Goal: Information Seeking & Learning: Find specific fact

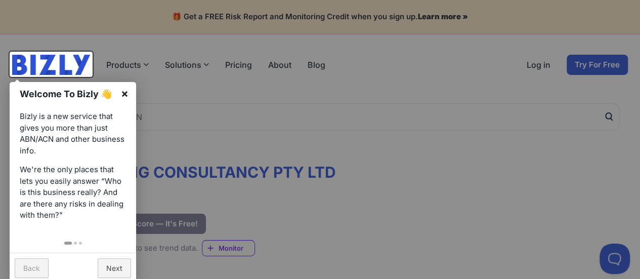
click at [124, 93] on link "×" at bounding box center [124, 93] width 23 height 23
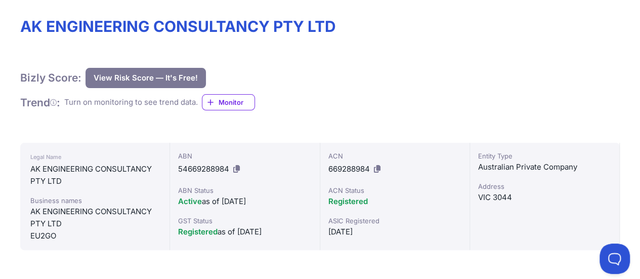
scroll to position [152, 0]
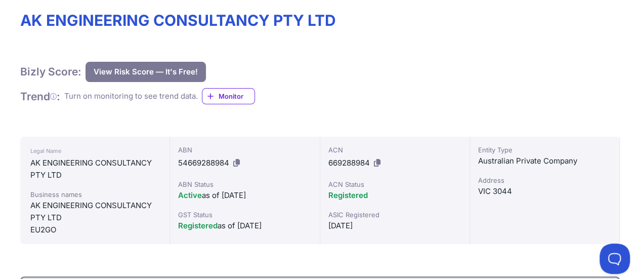
click at [417, 74] on div "Bizly Score: View Risk Score — It's Free! View Risk Score — It's Free!" at bounding box center [320, 72] width 600 height 20
click at [216, 22] on h1 "AK ENGINEERING CONSULTANCY PTY LTD" at bounding box center [320, 20] width 600 height 18
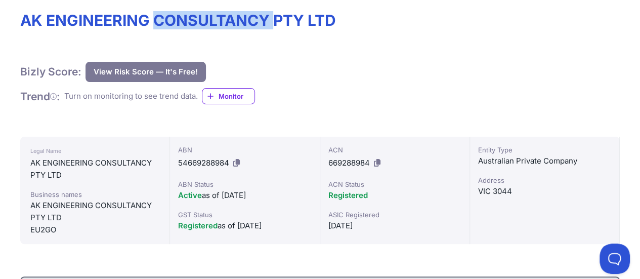
click at [216, 22] on h1 "AK ENGINEERING CONSULTANCY PTY LTD" at bounding box center [320, 20] width 600 height 18
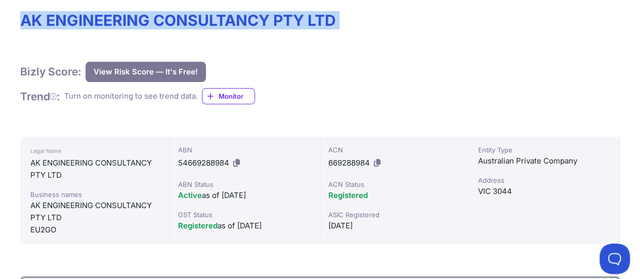
click at [216, 22] on h1 "AK ENGINEERING CONSULTANCY PTY LTD" at bounding box center [320, 20] width 600 height 18
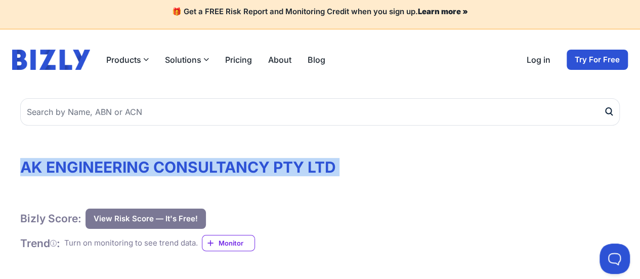
scroll to position [0, 0]
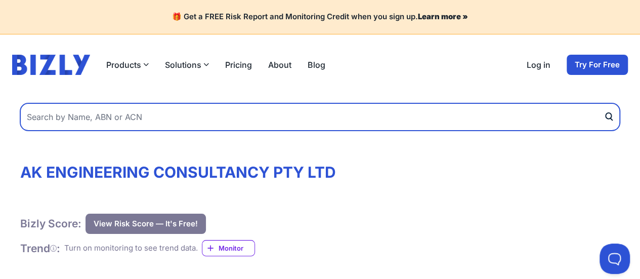
click at [120, 117] on input "text" at bounding box center [320, 116] width 600 height 27
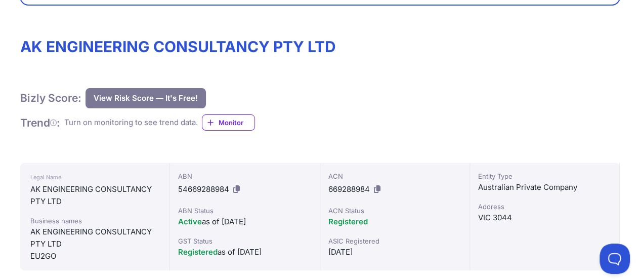
scroll to position [219, 0]
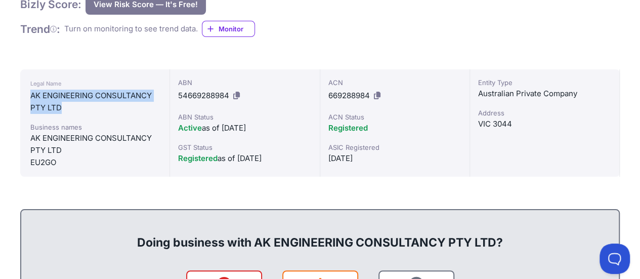
drag, startPoint x: 30, startPoint y: 94, endPoint x: 67, endPoint y: 107, distance: 38.8
click at [67, 107] on div "AK ENGINEERING CONSULTANCY PTY LTD" at bounding box center [94, 102] width 129 height 24
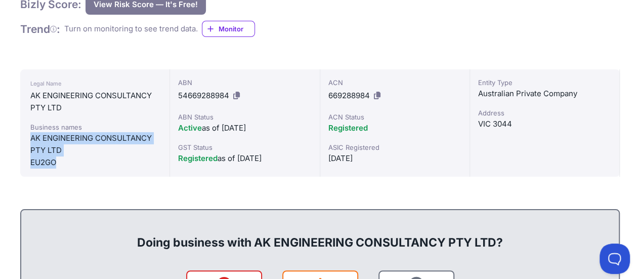
drag, startPoint x: 30, startPoint y: 137, endPoint x: 59, endPoint y: 163, distance: 38.0
click at [59, 163] on div "Business names AK ENGINEERING CONSULTANCY PTY LTD EU2GO" at bounding box center [94, 145] width 129 height 47
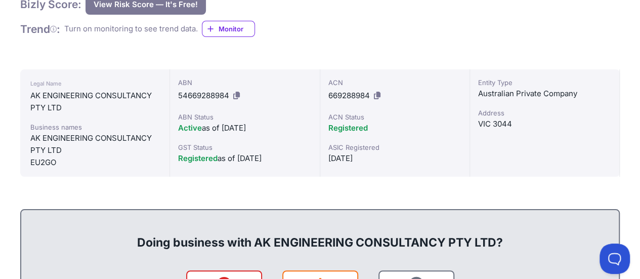
click at [186, 128] on span "Active" at bounding box center [190, 128] width 24 height 10
click at [95, 131] on div "Business names" at bounding box center [94, 127] width 129 height 10
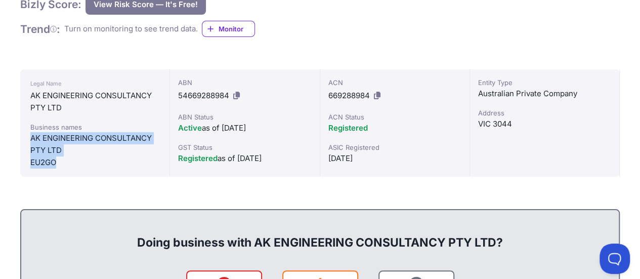
drag, startPoint x: 31, startPoint y: 137, endPoint x: 62, endPoint y: 162, distance: 40.0
click at [62, 162] on div "Business names AK ENGINEERING CONSULTANCY PTY LTD EU2GO" at bounding box center [94, 145] width 129 height 47
copy div "AK ENGINEERING CONSULTANCY PTY LTD EU2GO"
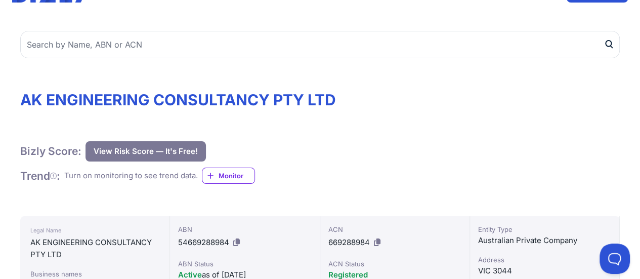
scroll to position [101, 0]
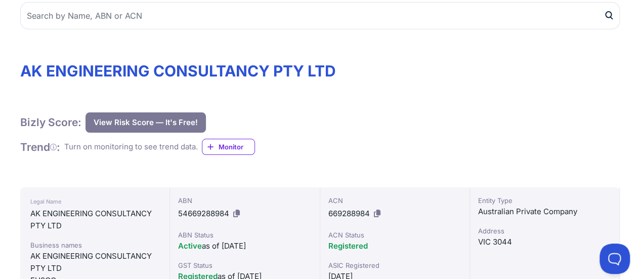
click at [447, 153] on div "Bizly Score: View Risk Score — It's Free! View Risk Score — It's Free! Trend : …" at bounding box center [320, 133] width 600 height 43
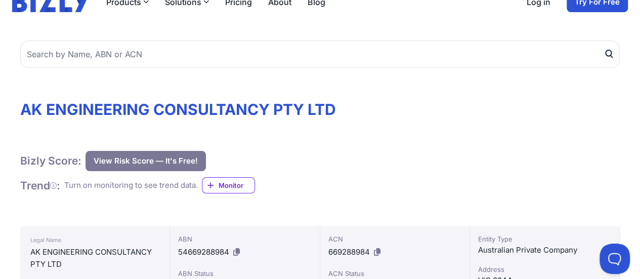
scroll to position [0, 0]
